Goal: Find specific page/section: Find specific page/section

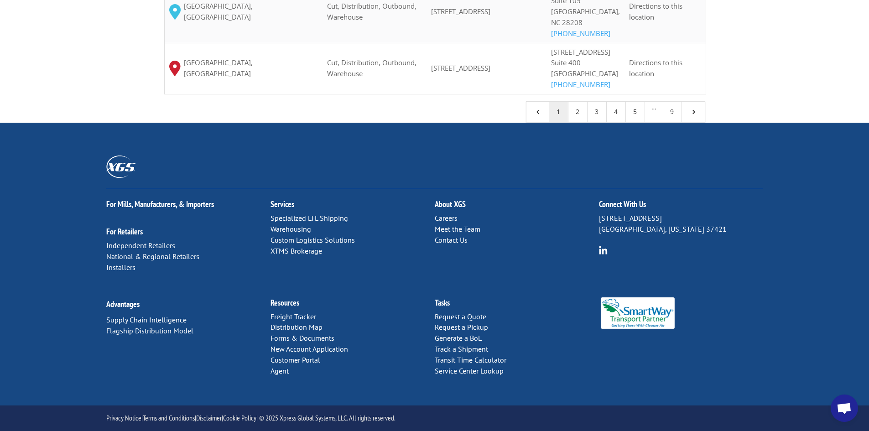
scroll to position [1021, 0]
click at [456, 368] on link "Service Center Lookup" at bounding box center [469, 370] width 69 height 9
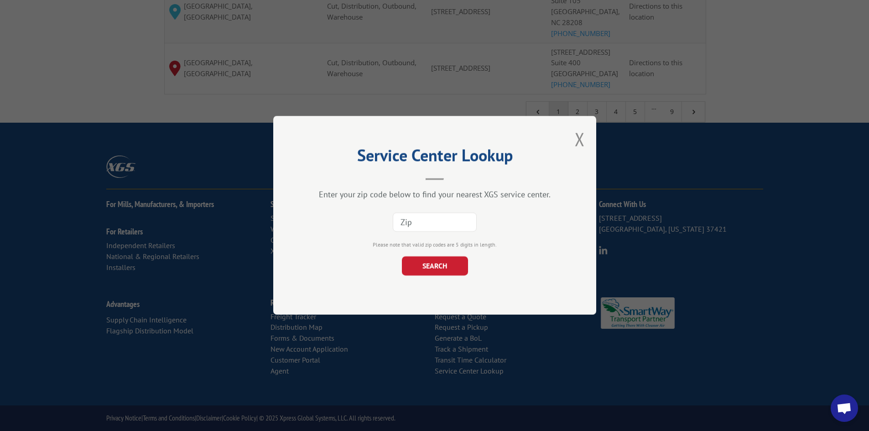
paste input "53507"
type input "53507"
click at [419, 264] on button "SEARCH" at bounding box center [434, 266] width 66 height 19
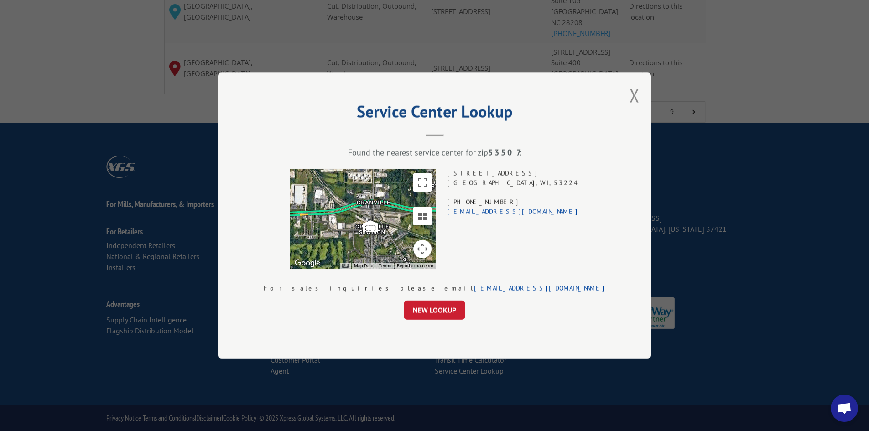
click at [505, 171] on div "[STREET_ADDRESS] (414) 255-0527 [EMAIL_ADDRESS][DOMAIN_NAME]" at bounding box center [513, 219] width 132 height 100
drag, startPoint x: 505, startPoint y: 171, endPoint x: 505, endPoint y: 185, distance: 14.6
click at [505, 185] on div "[STREET_ADDRESS] (414) 255-0527 [EMAIL_ADDRESS][DOMAIN_NAME]" at bounding box center [513, 219] width 132 height 100
copy div "[STREET_ADDRESS]"
